Goal: Navigation & Orientation: Find specific page/section

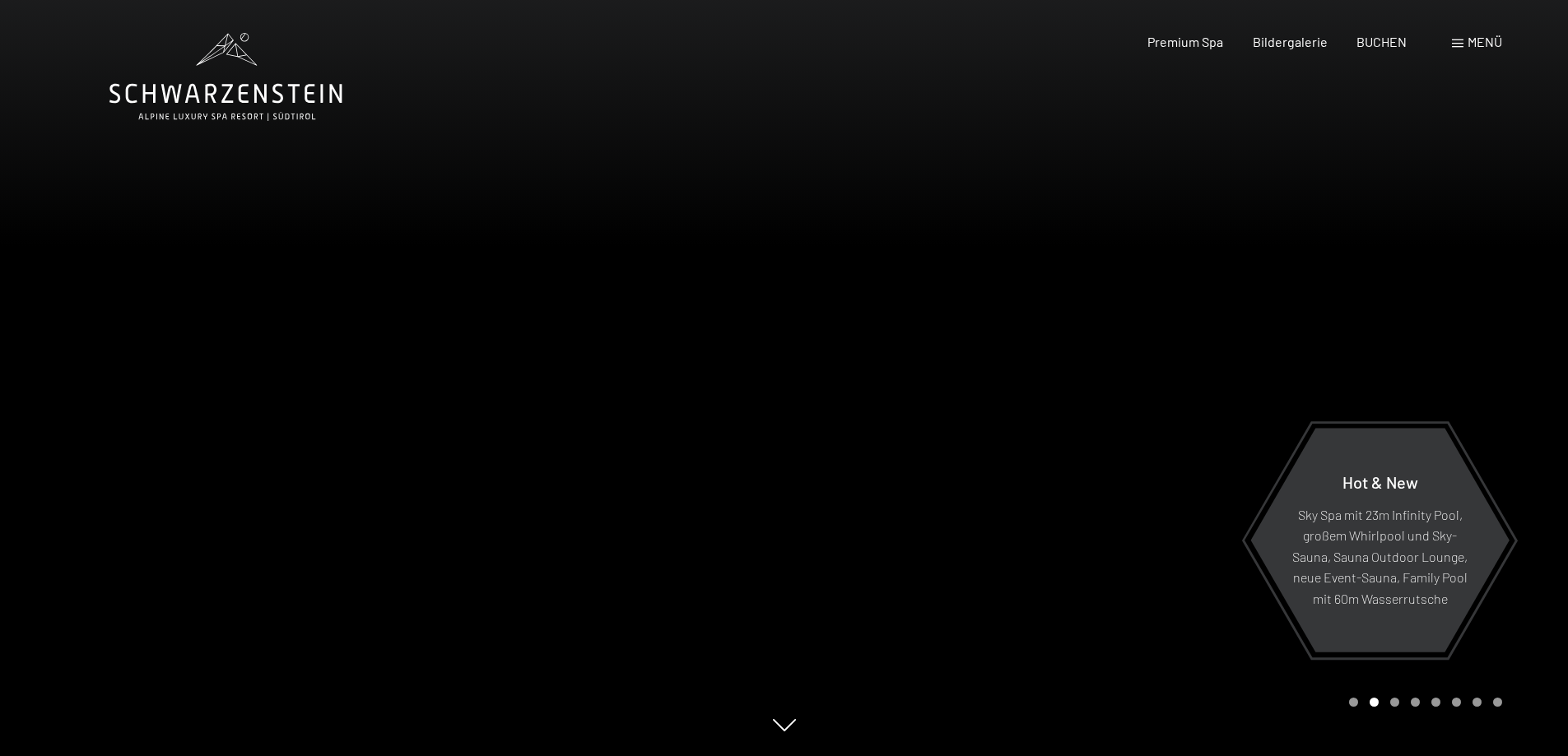
click at [1473, 44] on span "Menü" at bounding box center [1485, 42] width 35 height 15
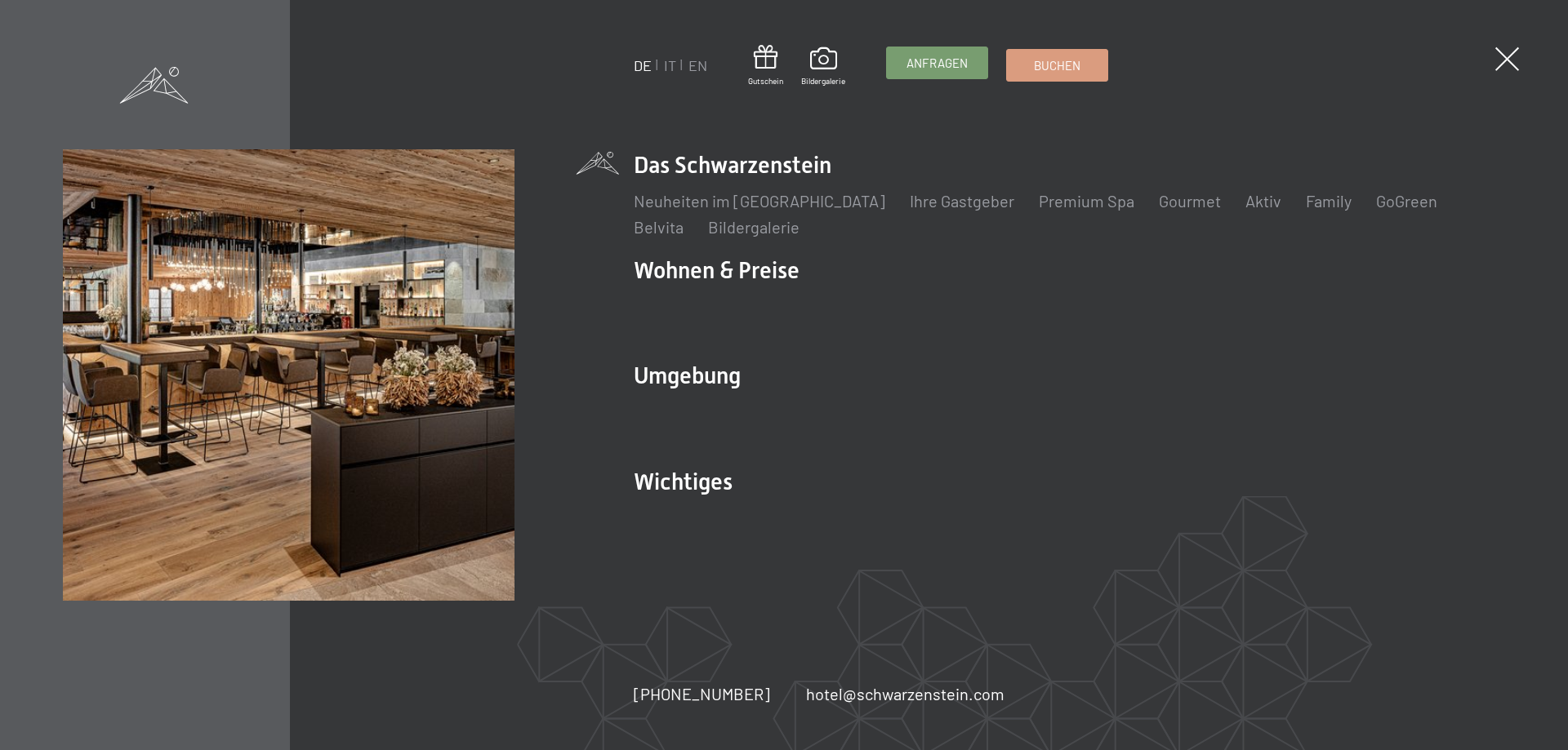
click at [934, 72] on link "Anfragen" at bounding box center [936, 63] width 101 height 31
click at [663, 66] on ul "DE IT EN" at bounding box center [670, 66] width 74 height 20
click at [673, 68] on link "IT" at bounding box center [670, 65] width 12 height 18
click at [673, 63] on link "IT" at bounding box center [670, 65] width 12 height 18
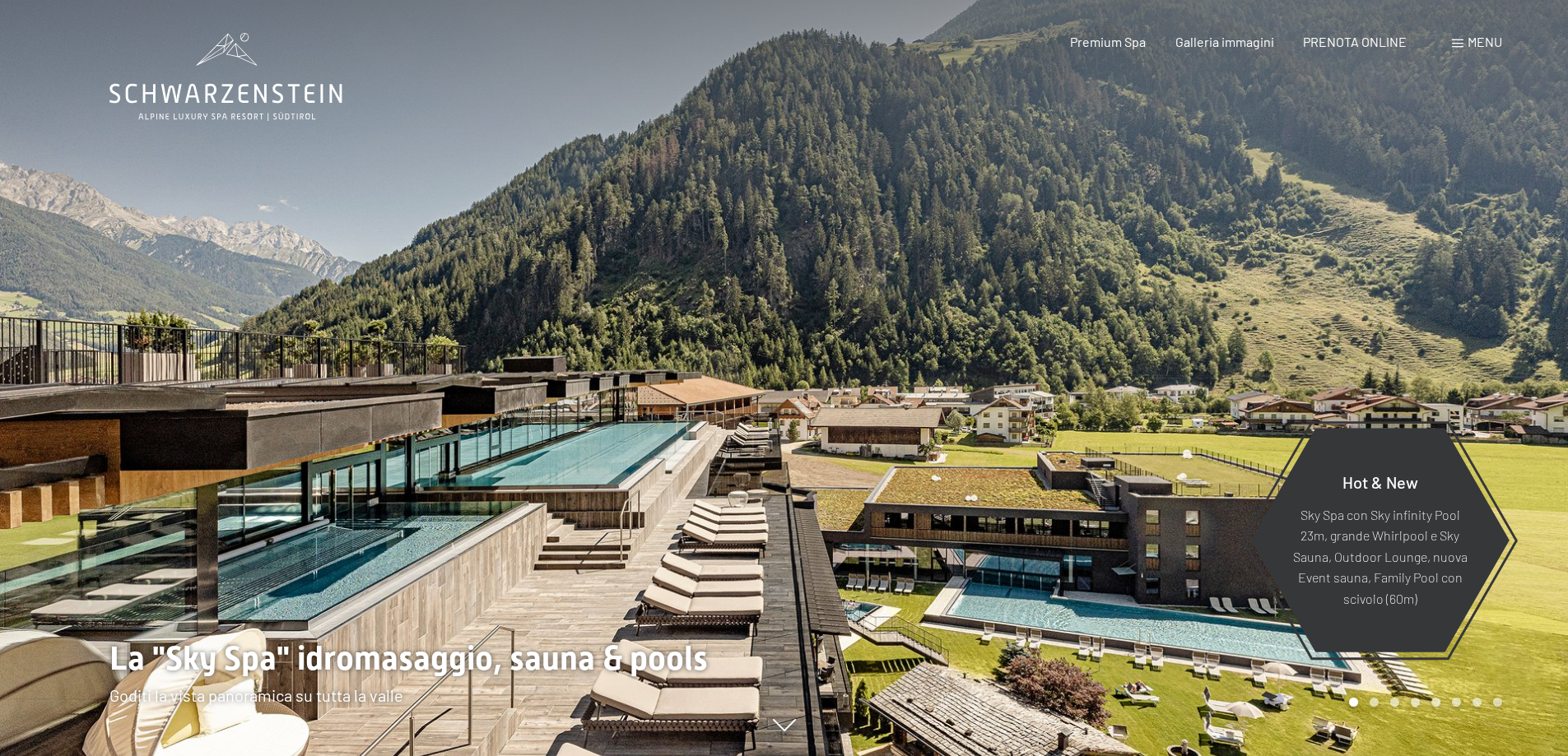
click at [1483, 45] on span "Menu" at bounding box center [1485, 42] width 35 height 15
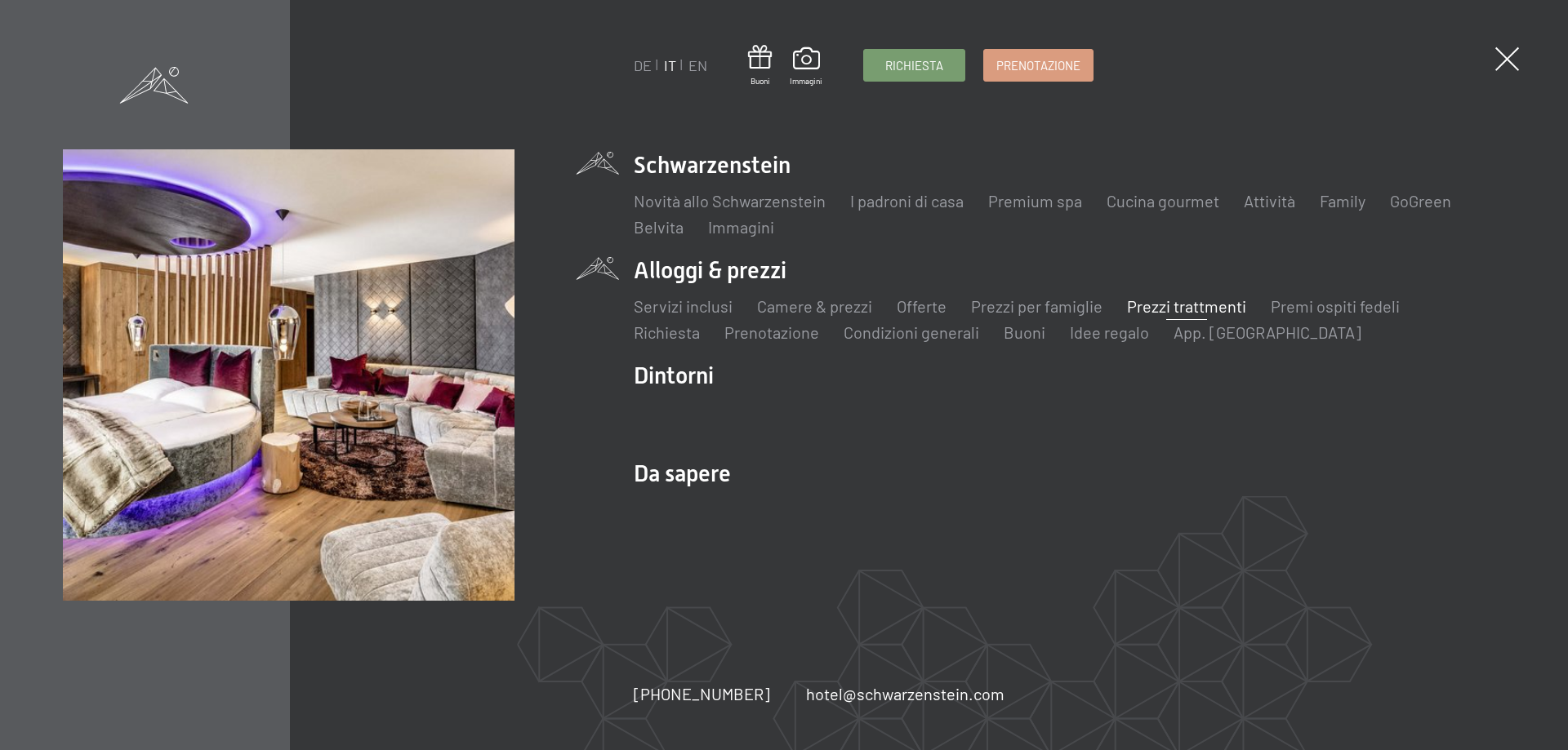
click at [1146, 314] on link "Prezzi trattmenti" at bounding box center [1186, 306] width 119 height 19
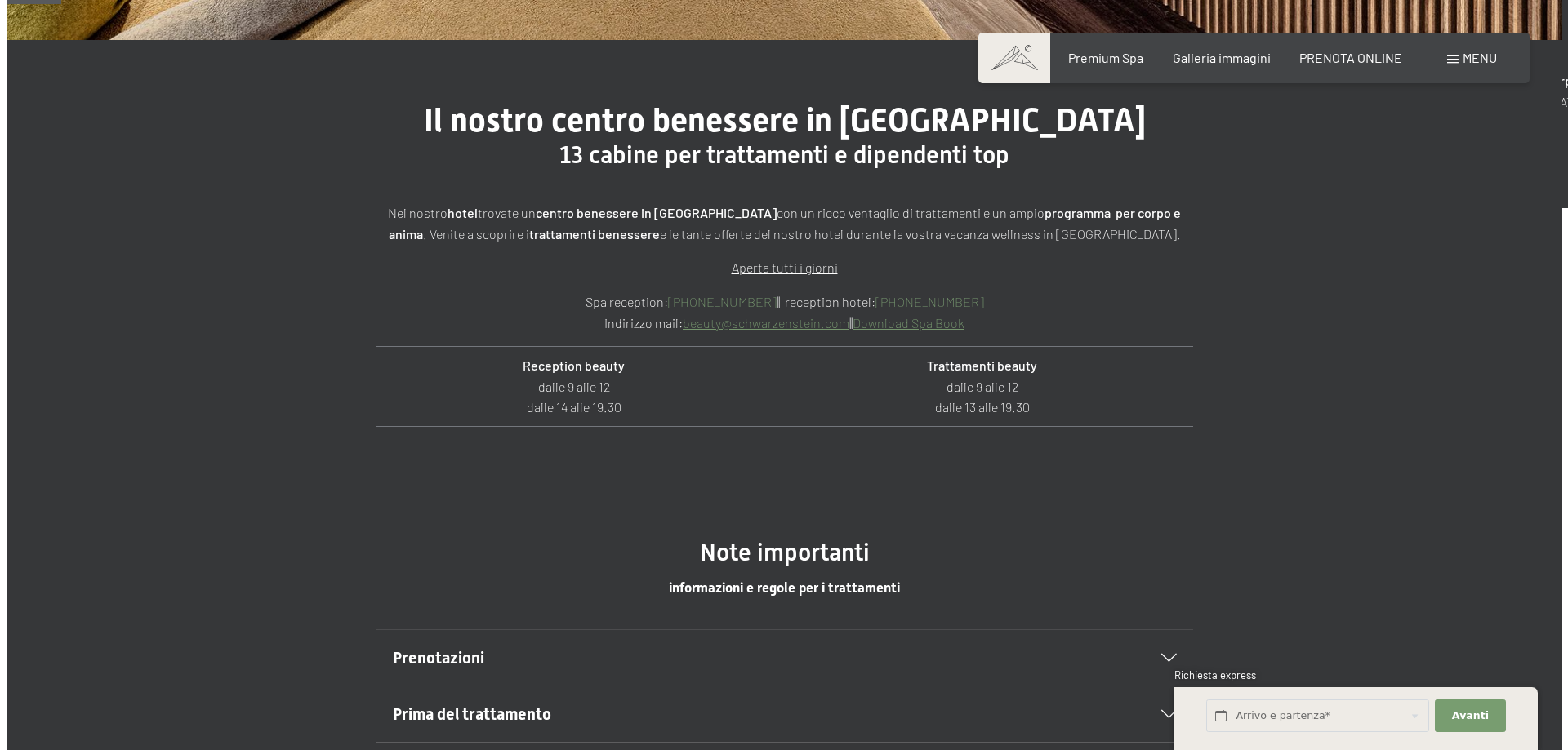
scroll to position [327, 0]
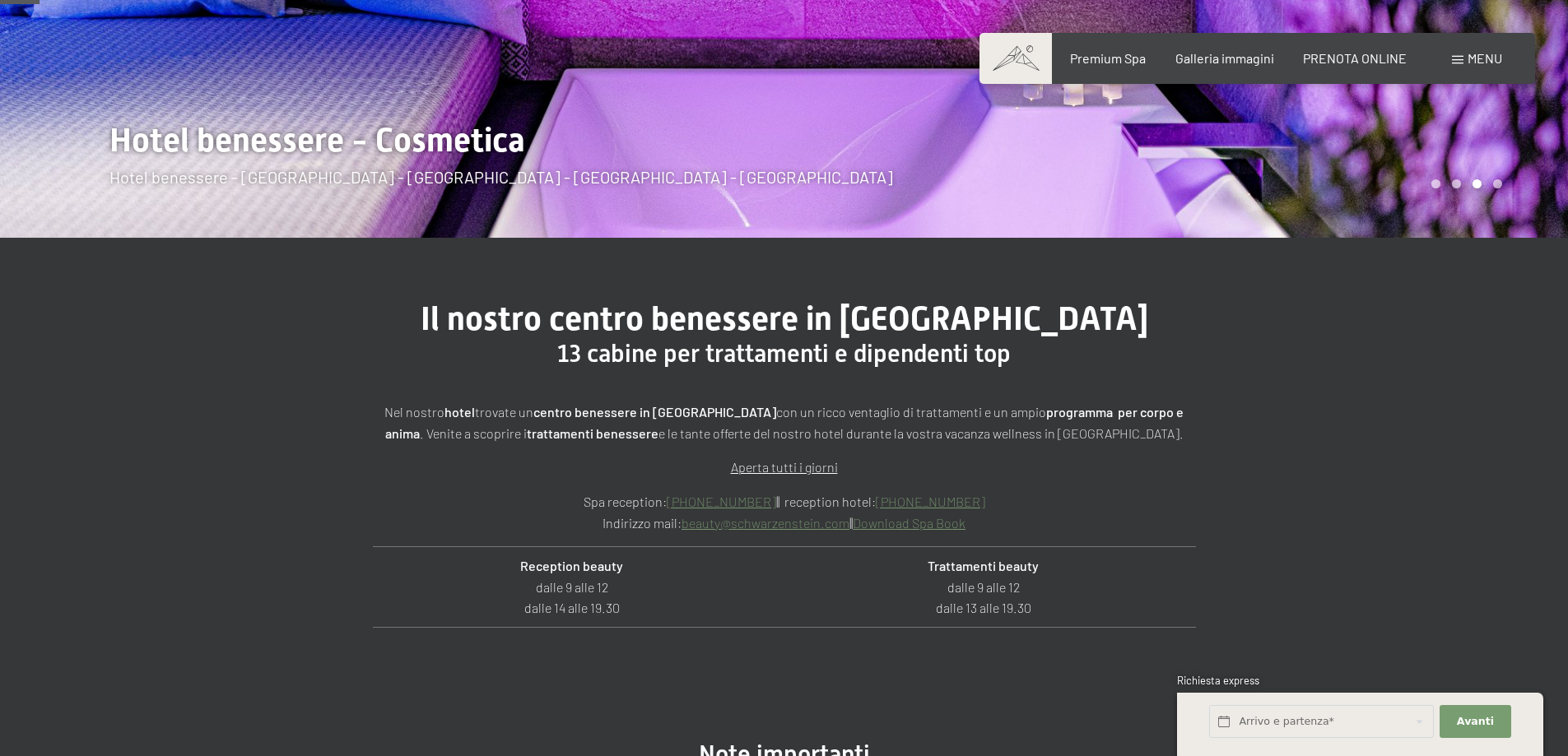
click at [1489, 60] on span "Menu" at bounding box center [1485, 58] width 35 height 15
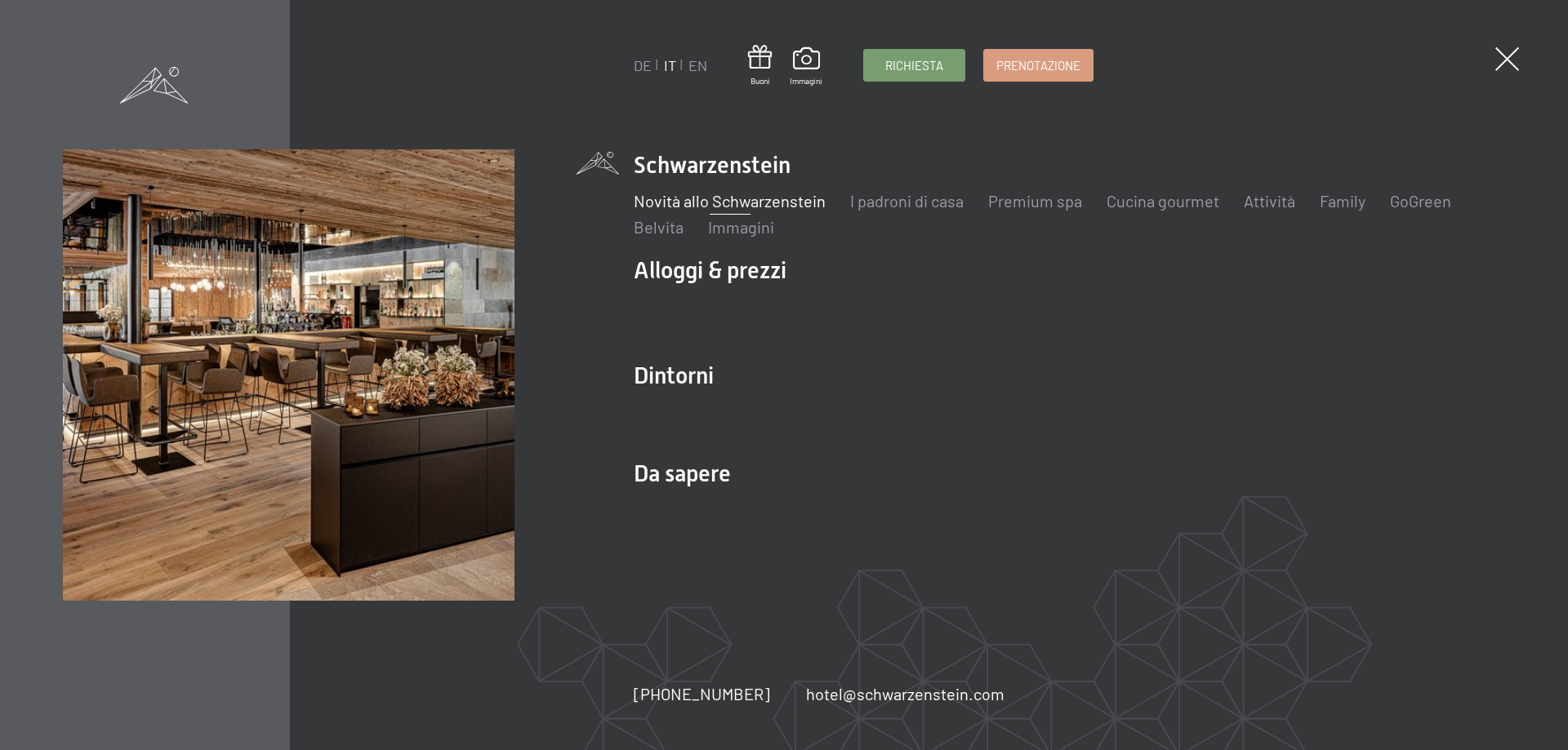
click at [809, 195] on link "Novità allo Schwarzenstein" at bounding box center [729, 201] width 192 height 19
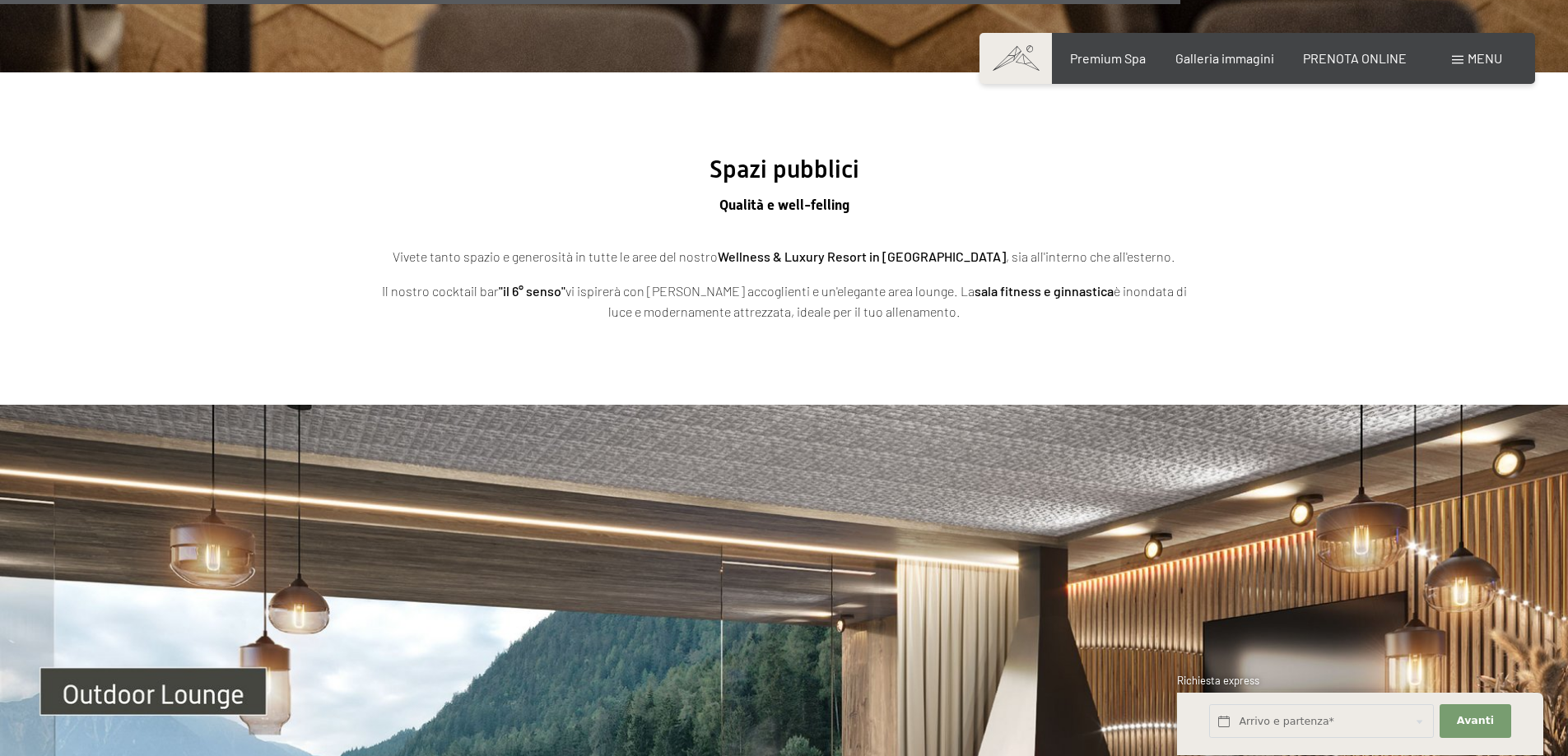
scroll to position [5265, 0]
